Goal: Task Accomplishment & Management: Manage account settings

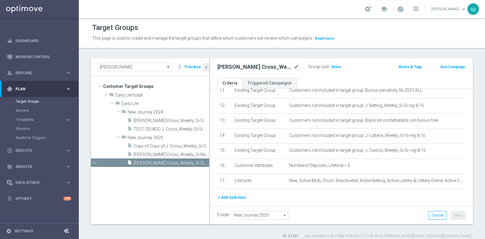
scroll to position [190, 0]
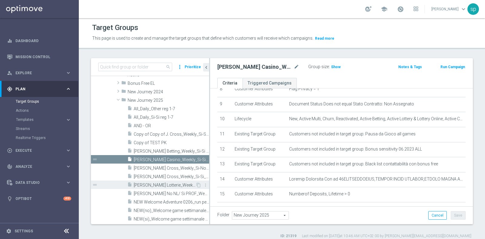
click at [169, 186] on span "J. Lotterie_Weekly_Si-Si-reg 8-16" at bounding box center [165, 185] width 62 height 5
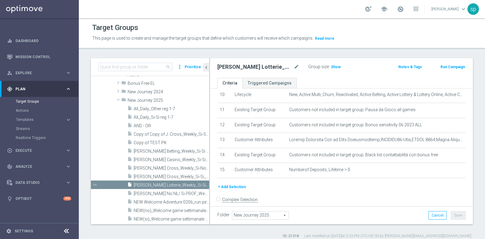
scroll to position [159, 0]
